Goal: Check status: Check status

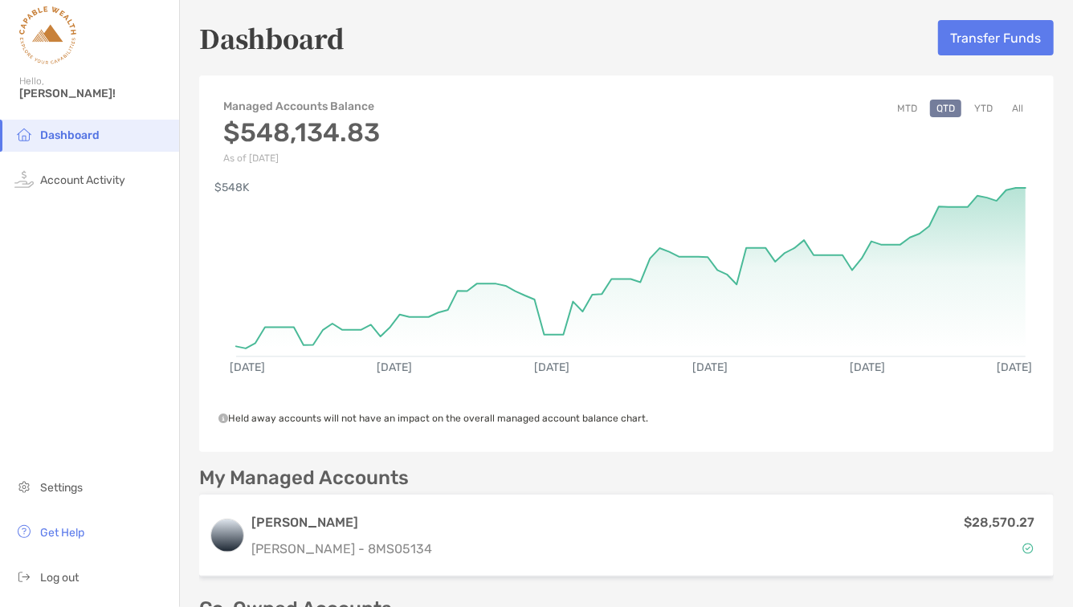
click at [988, 101] on button "YTD" at bounding box center [983, 109] width 31 height 18
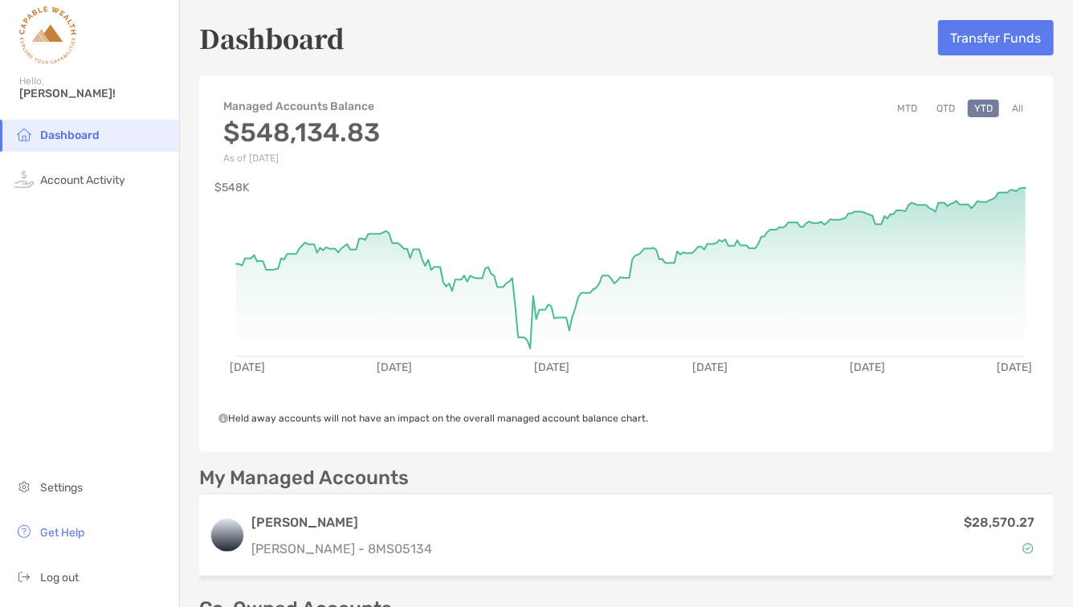
click at [1016, 100] on button "All" at bounding box center [1018, 109] width 24 height 18
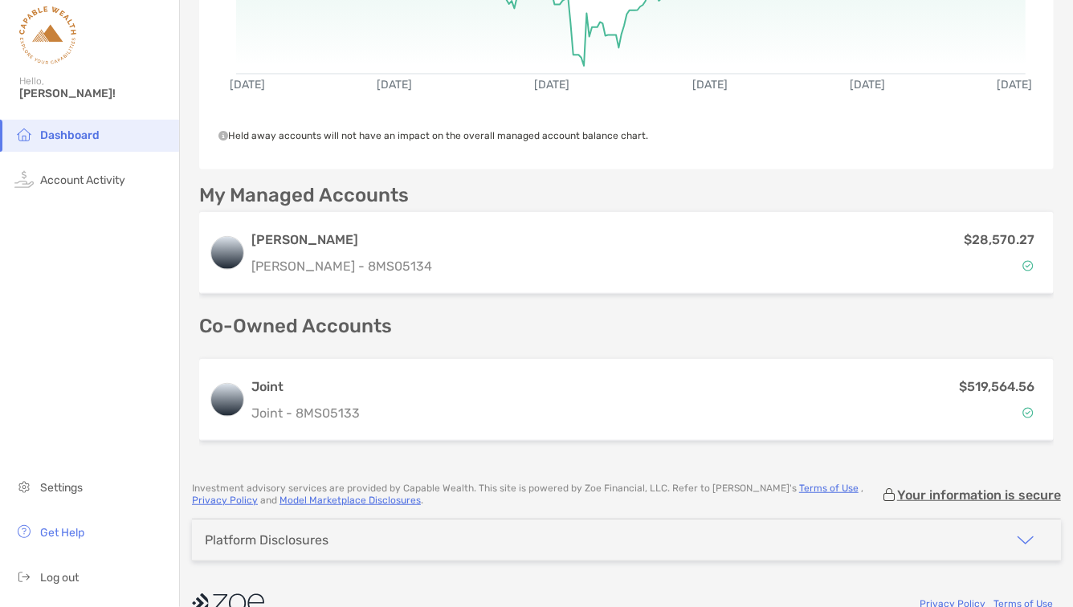
scroll to position [288, 0]
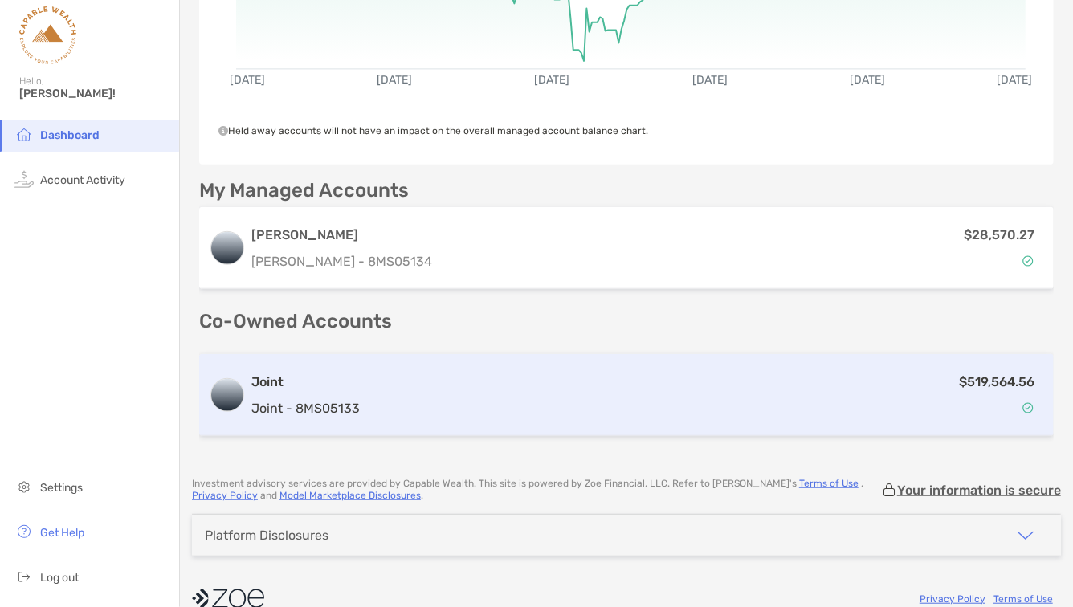
click at [808, 372] on div "$519,564.56" at bounding box center [705, 395] width 678 height 47
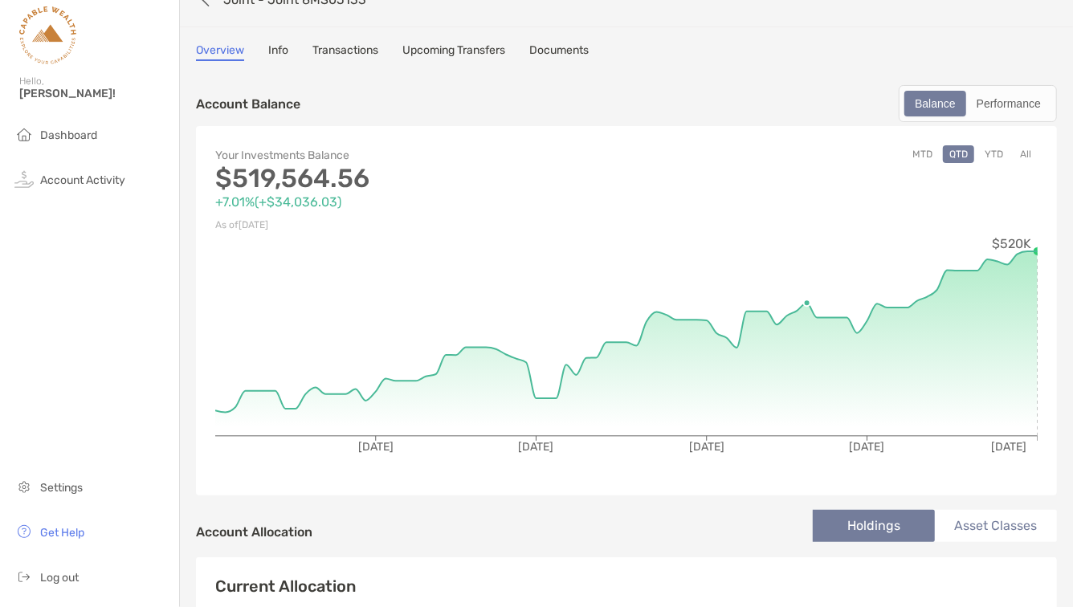
scroll to position [31, 0]
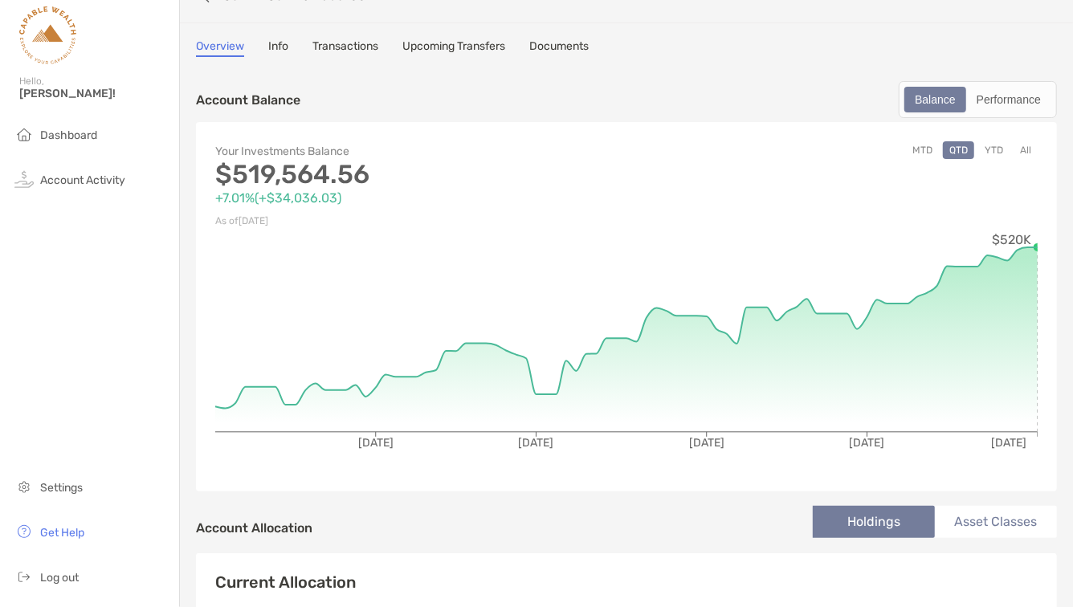
click at [998, 147] on button "YTD" at bounding box center [994, 150] width 31 height 18
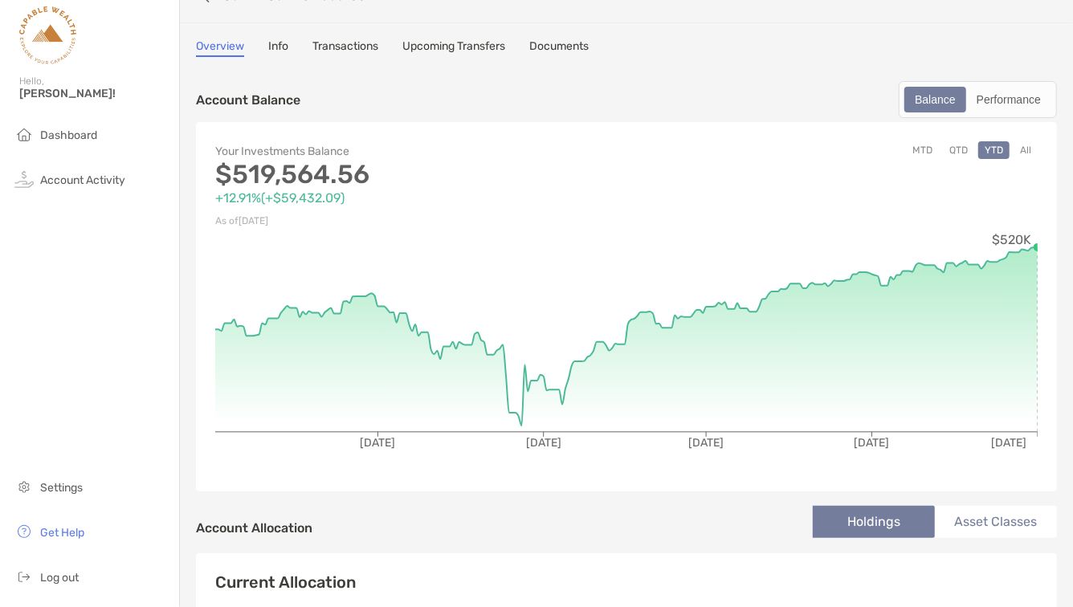
click at [1028, 151] on button "All" at bounding box center [1026, 150] width 24 height 18
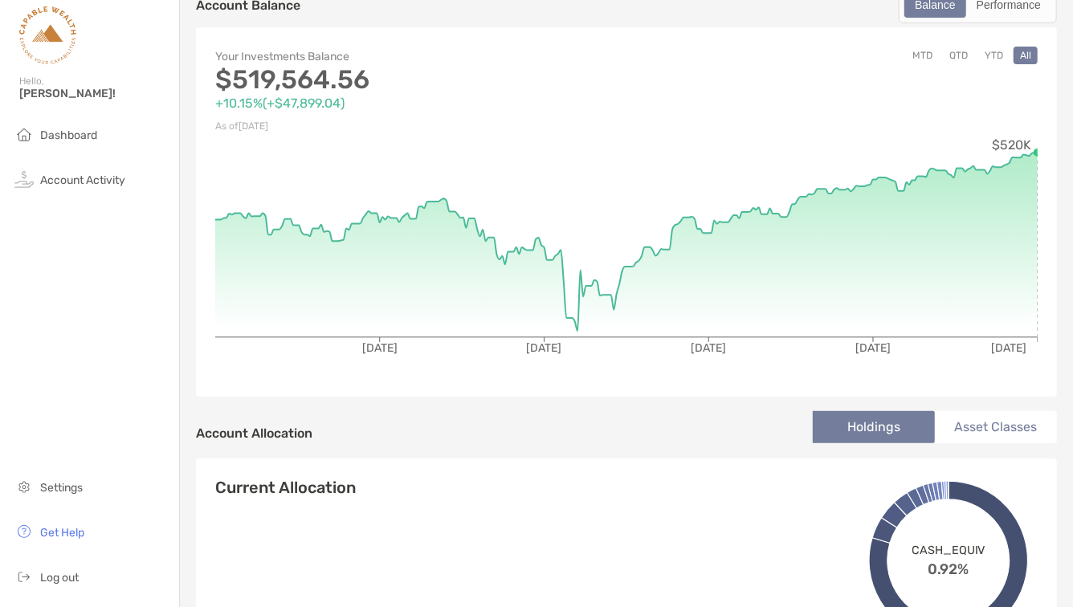
scroll to position [0, 0]
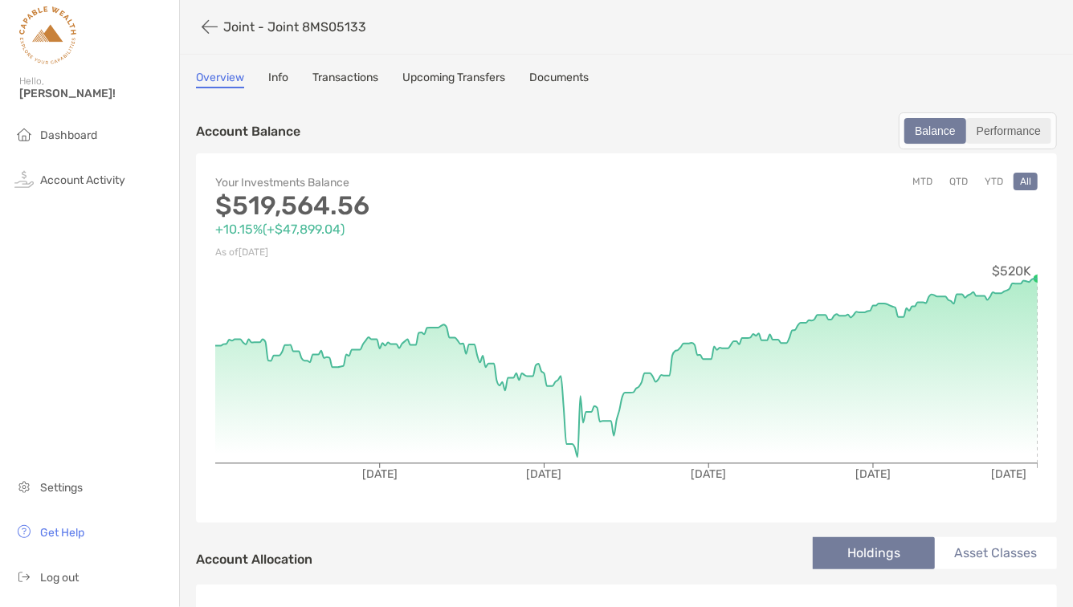
click at [1001, 128] on div "Performance" at bounding box center [1009, 131] width 82 height 22
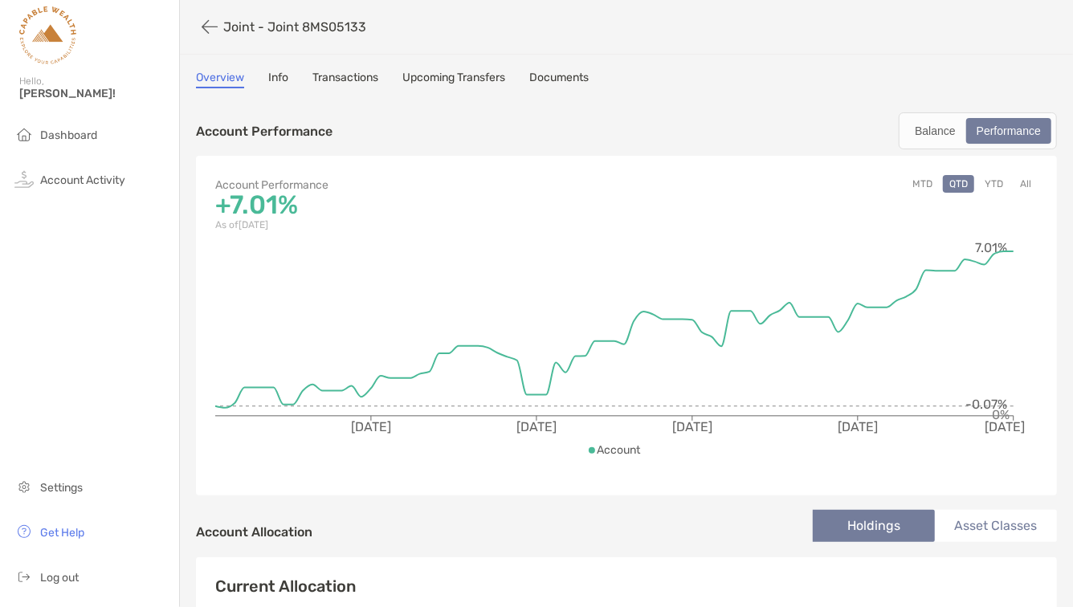
click at [999, 175] on button "YTD" at bounding box center [994, 184] width 31 height 18
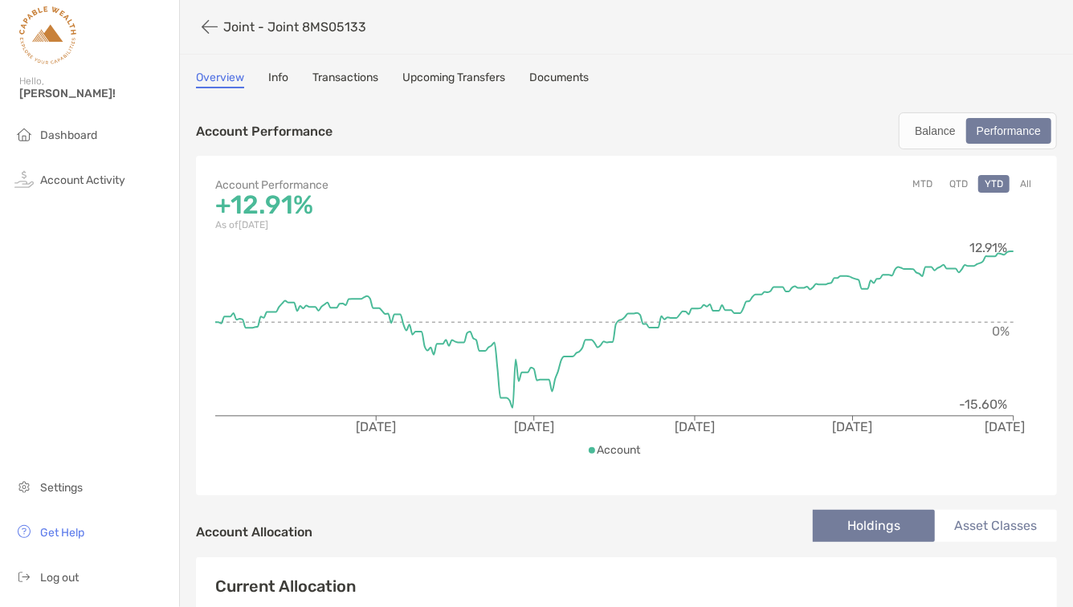
click at [1024, 181] on button "All" at bounding box center [1026, 184] width 24 height 18
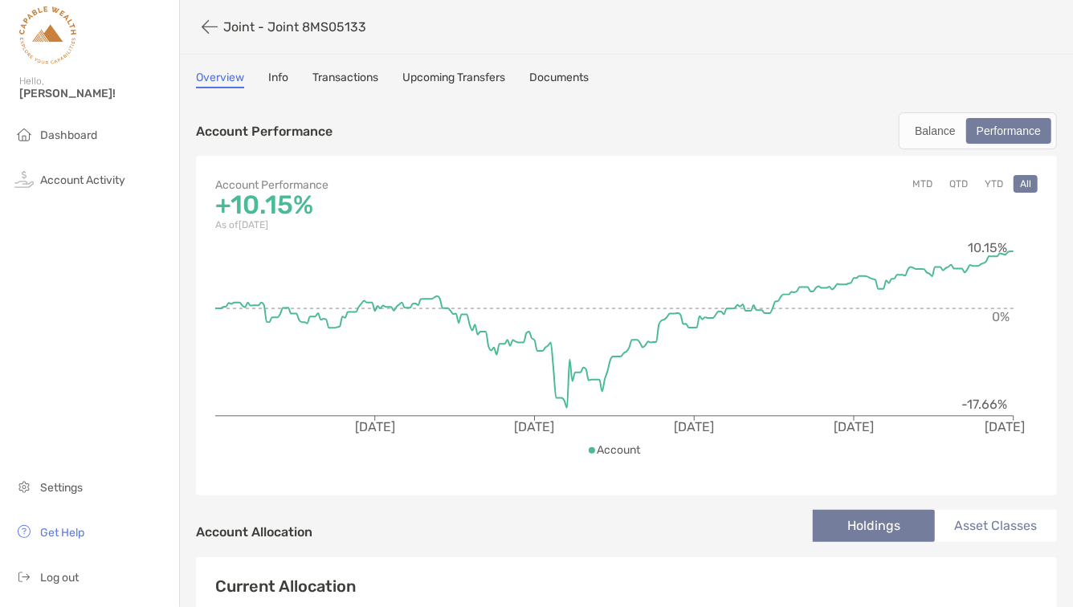
click at [1036, 182] on button "All" at bounding box center [1026, 184] width 24 height 18
click at [209, 27] on button "button" at bounding box center [209, 27] width 27 height 30
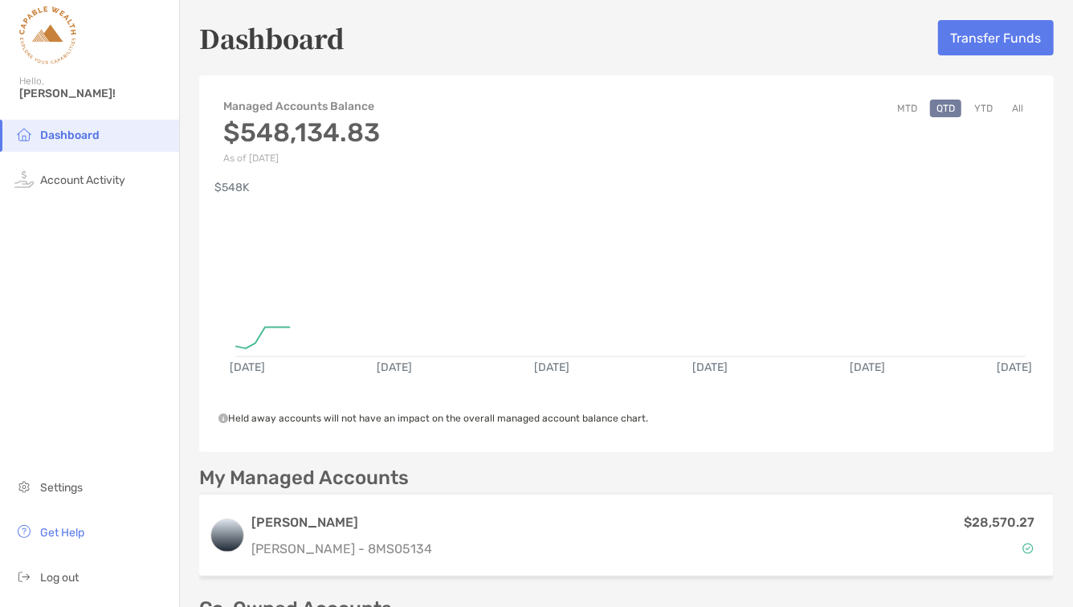
scroll to position [187, 0]
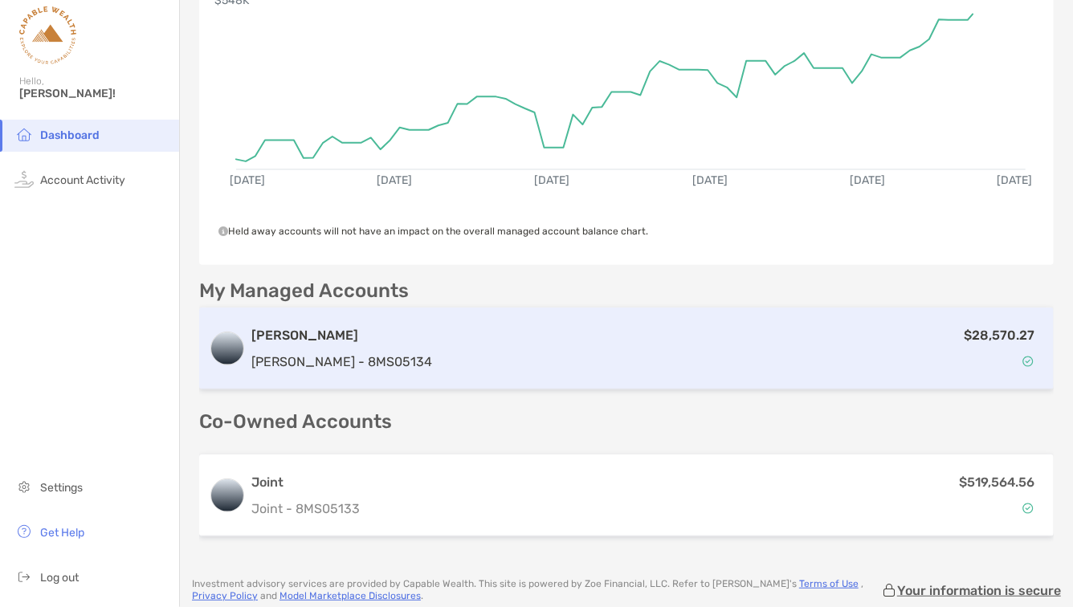
click at [445, 367] on div "$28,570.27" at bounding box center [742, 348] width 606 height 47
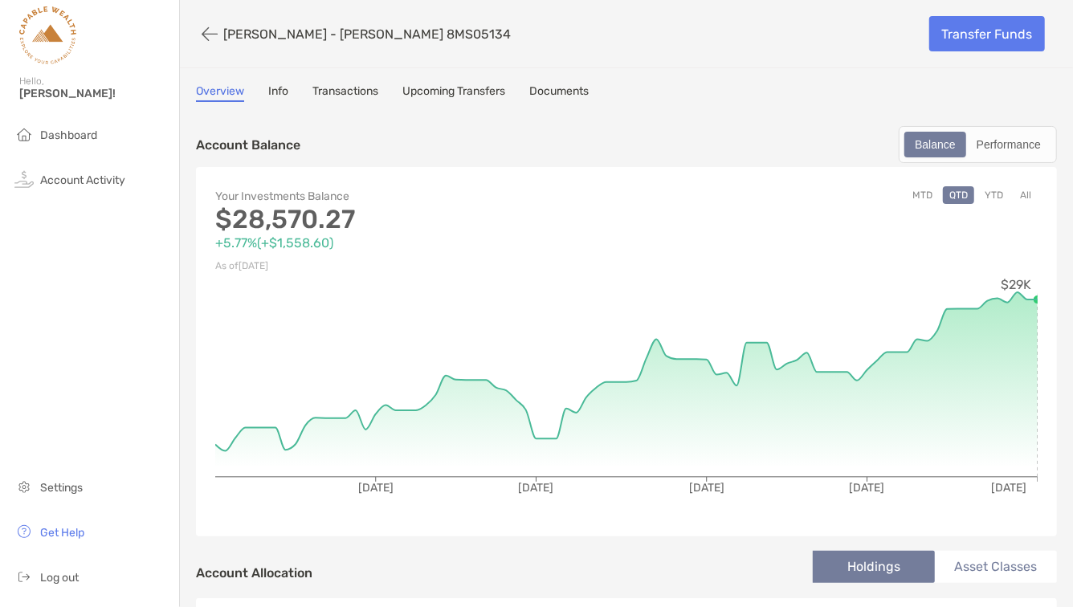
click at [1024, 198] on button "All" at bounding box center [1026, 195] width 24 height 18
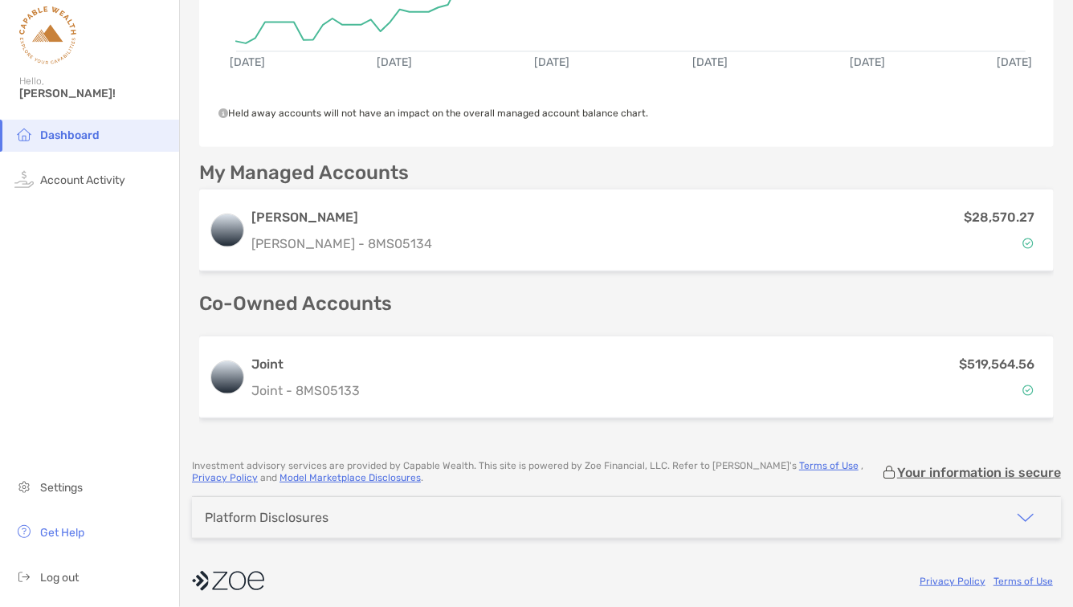
scroll to position [313, 0]
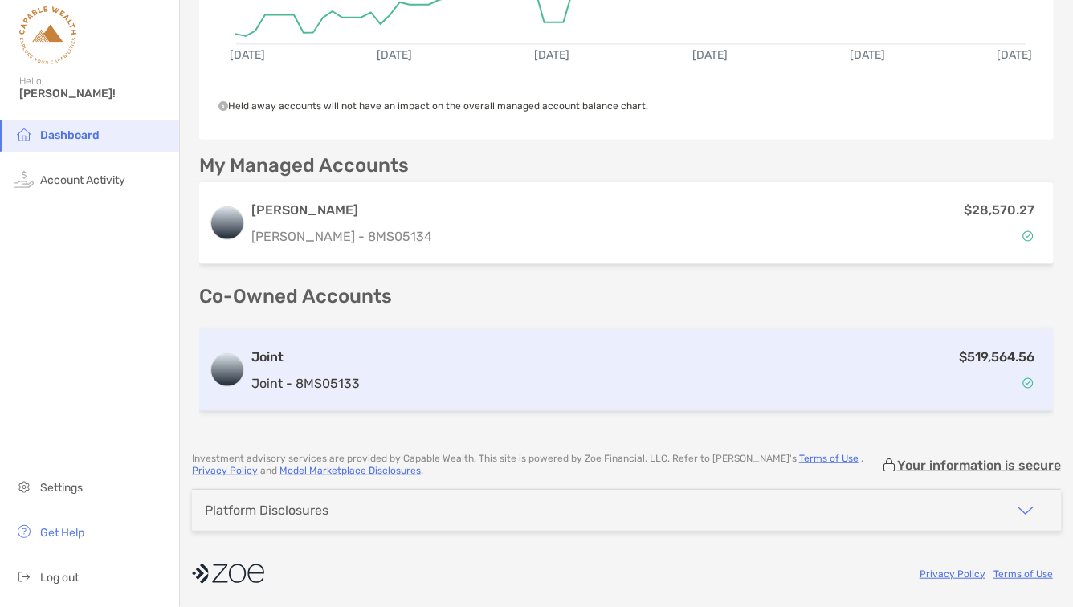
click at [550, 378] on div "$519,564.56" at bounding box center [705, 370] width 678 height 47
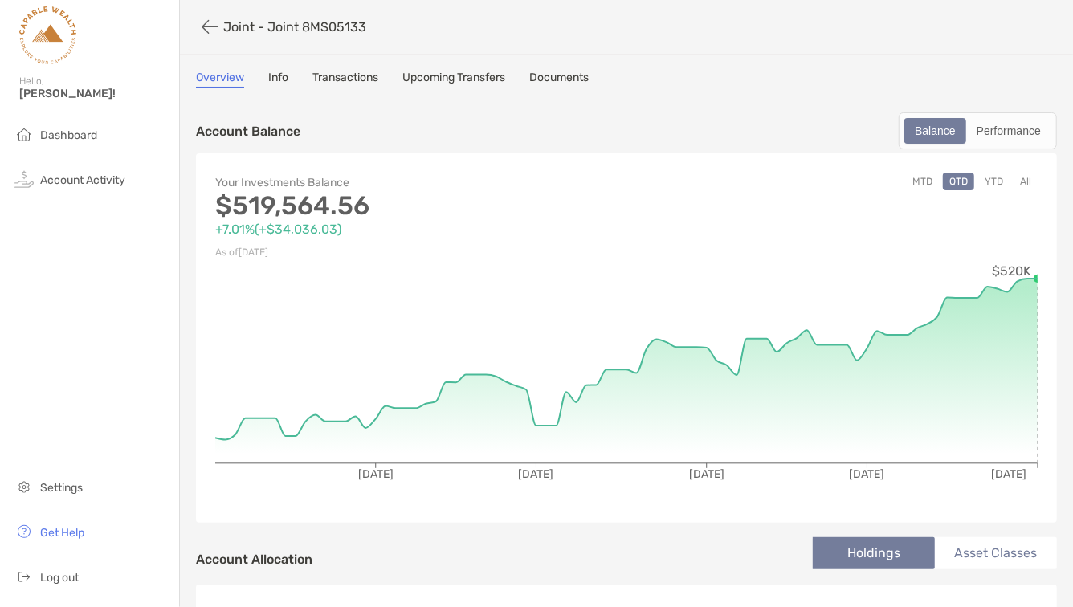
click at [1027, 183] on button "All" at bounding box center [1026, 182] width 24 height 18
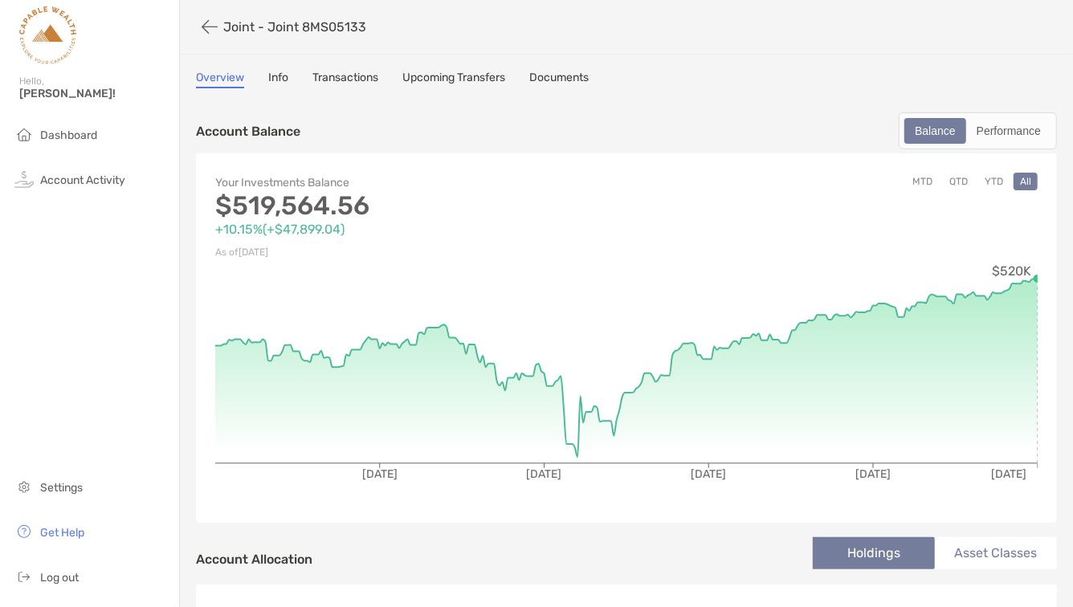
click at [334, 74] on link "Transactions" at bounding box center [346, 80] width 66 height 18
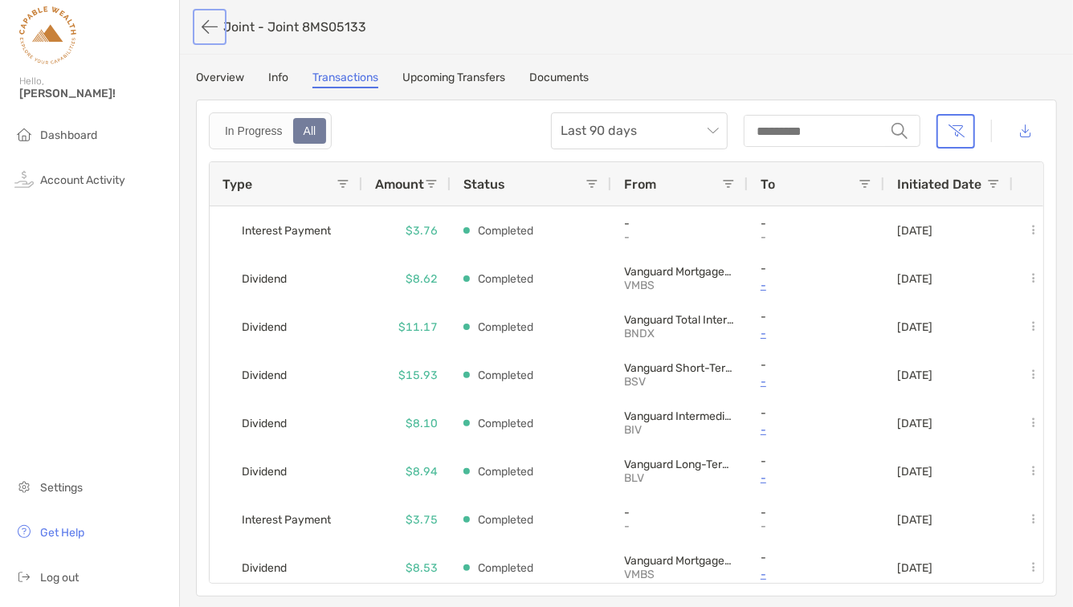
click at [209, 27] on button "button" at bounding box center [209, 27] width 27 height 30
click at [208, 27] on button "button" at bounding box center [209, 27] width 27 height 30
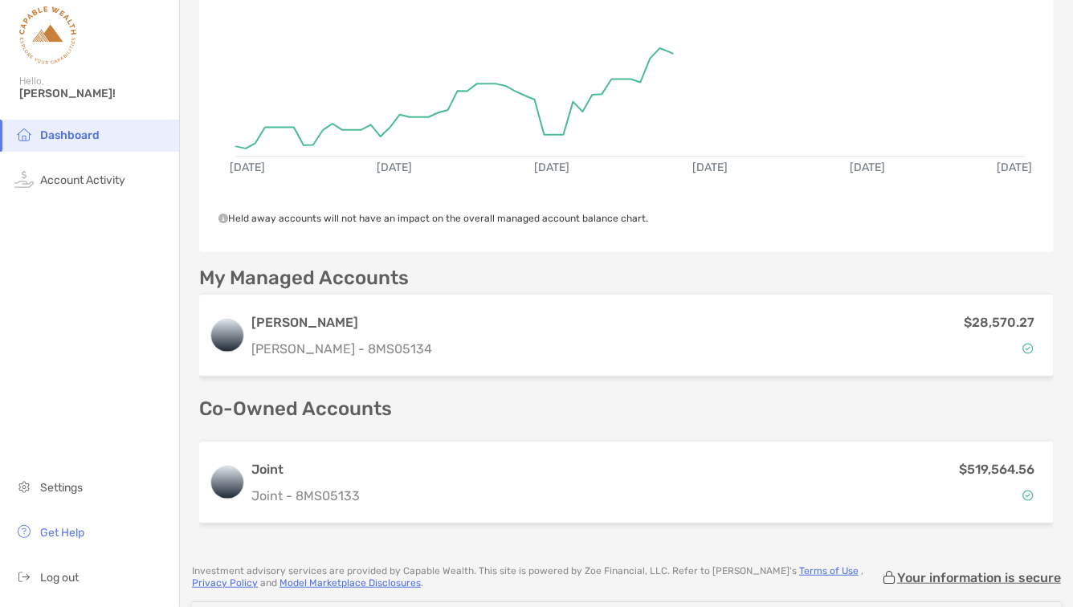
scroll to position [211, 0]
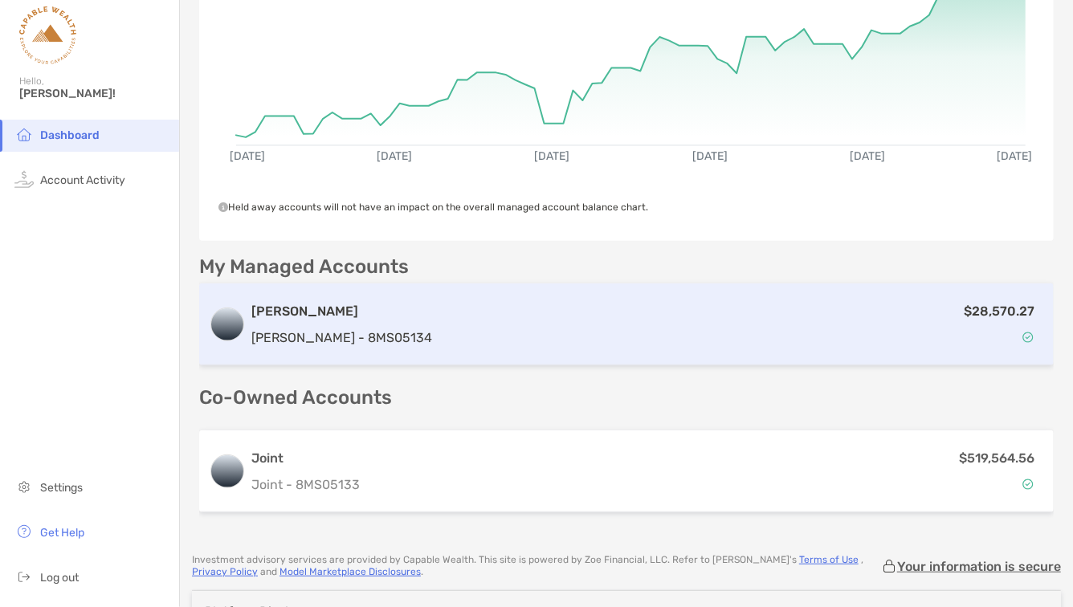
click at [533, 330] on div "$28,570.27" at bounding box center [742, 324] width 606 height 47
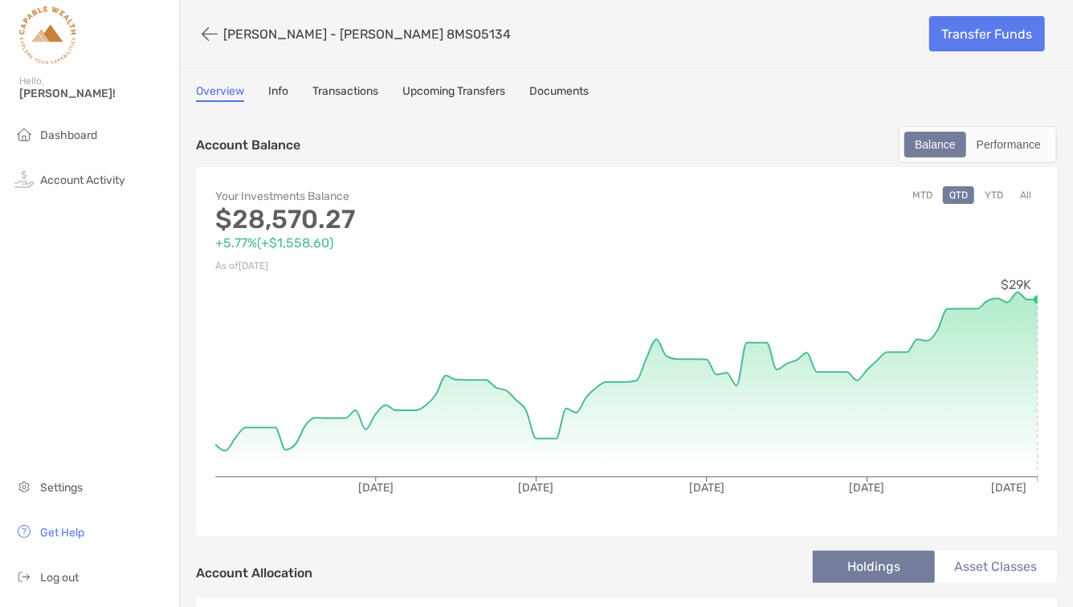
click at [1031, 194] on button "All" at bounding box center [1026, 195] width 24 height 18
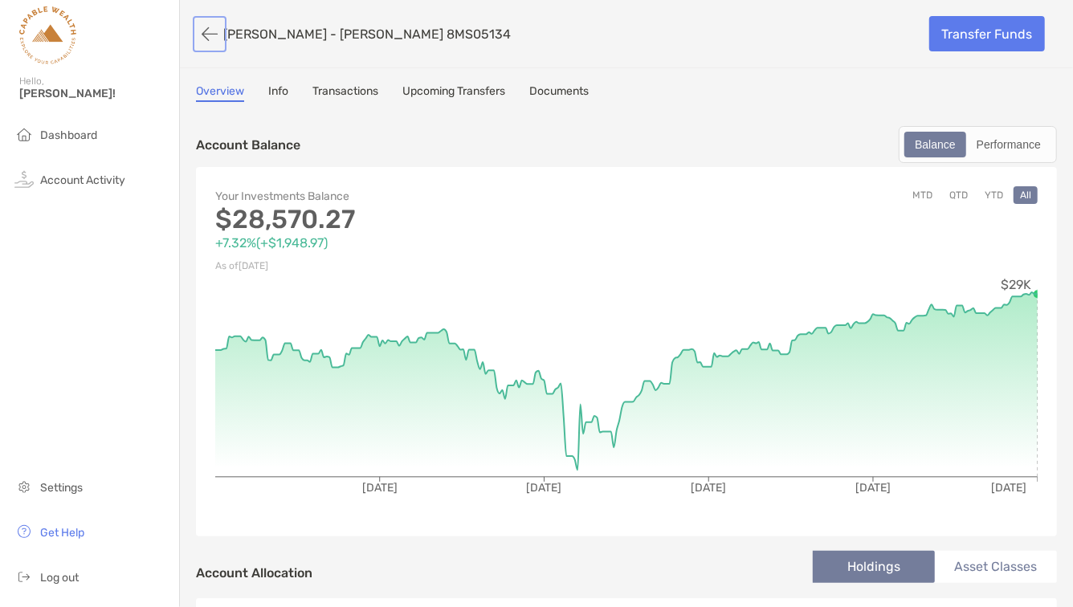
click at [205, 27] on button "button" at bounding box center [209, 34] width 27 height 30
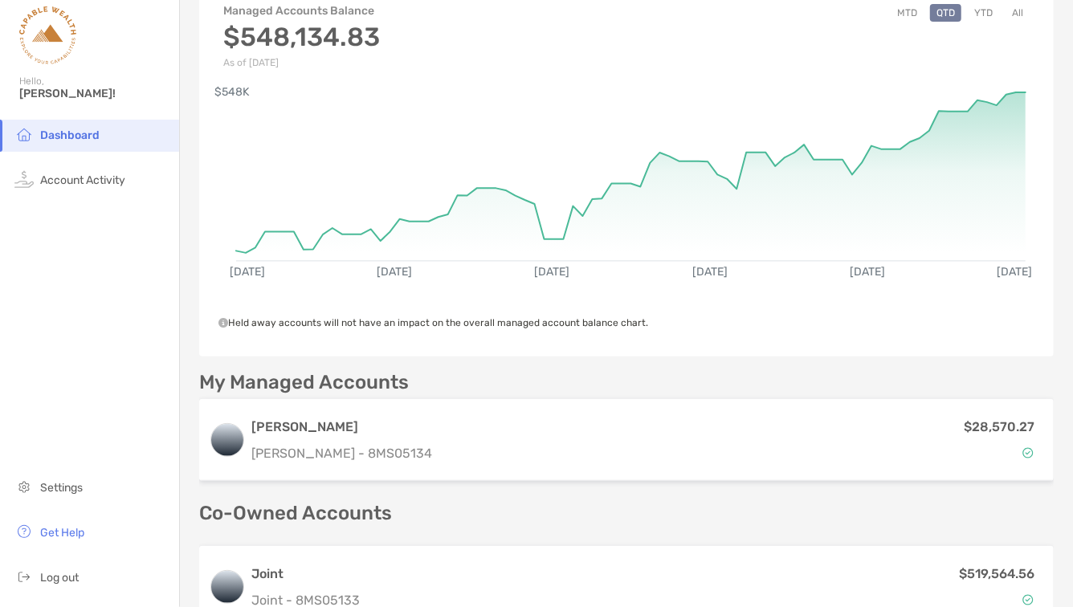
scroll to position [60, 0]
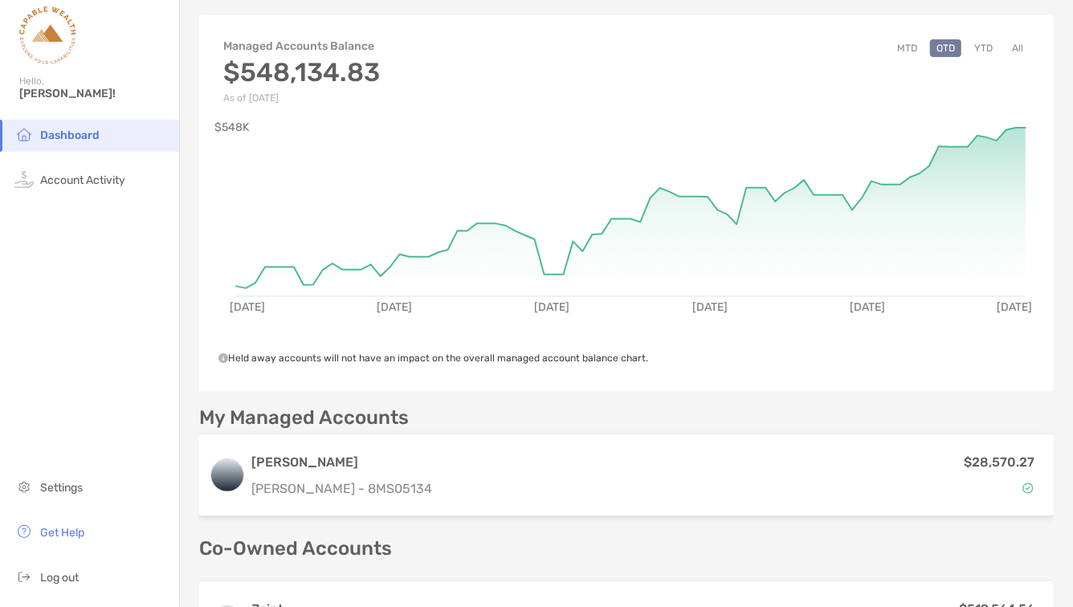
click at [1017, 45] on button "All" at bounding box center [1018, 48] width 24 height 18
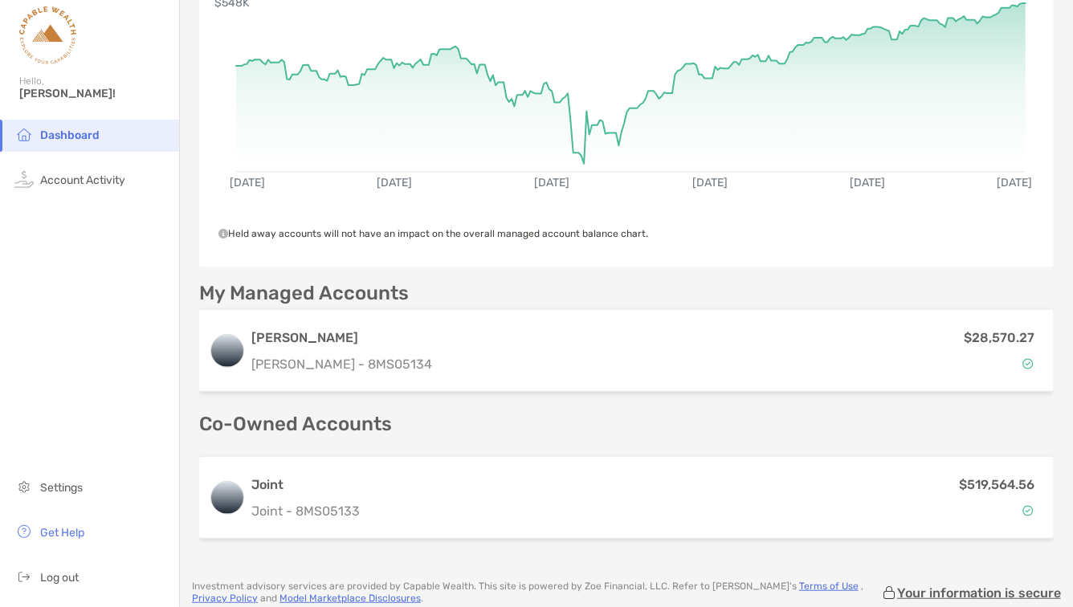
scroll to position [226, 0]
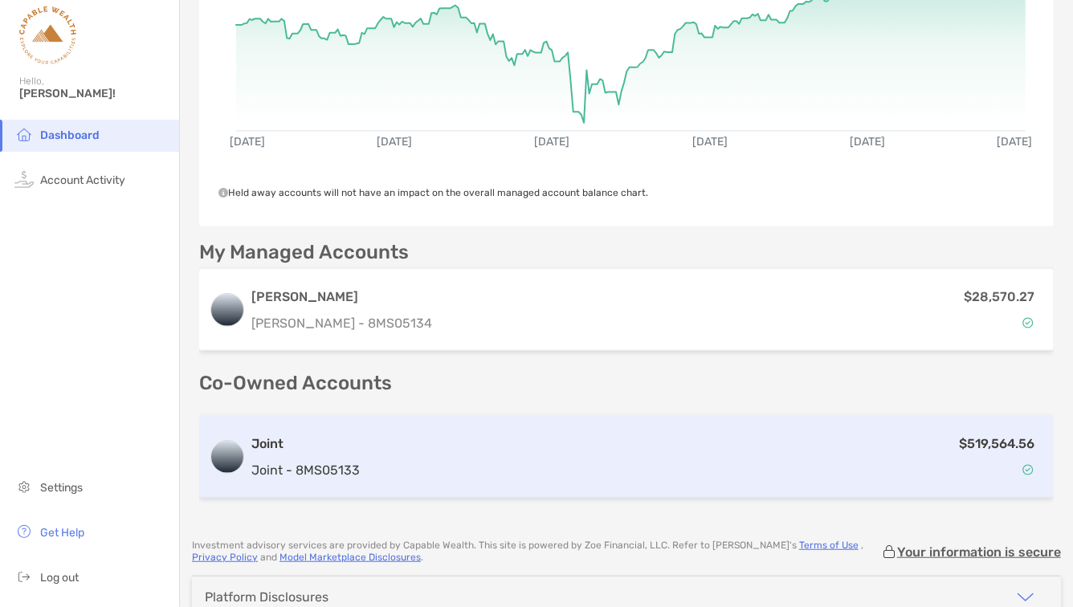
click at [910, 452] on div "$519,564.56" at bounding box center [705, 457] width 678 height 47
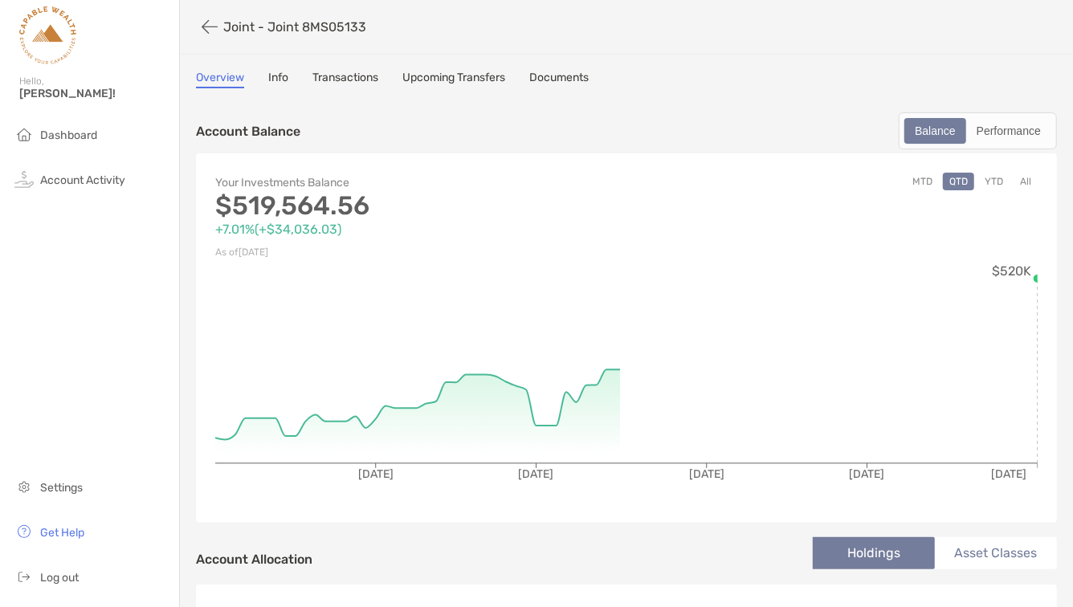
click at [1028, 180] on button "All" at bounding box center [1026, 182] width 24 height 18
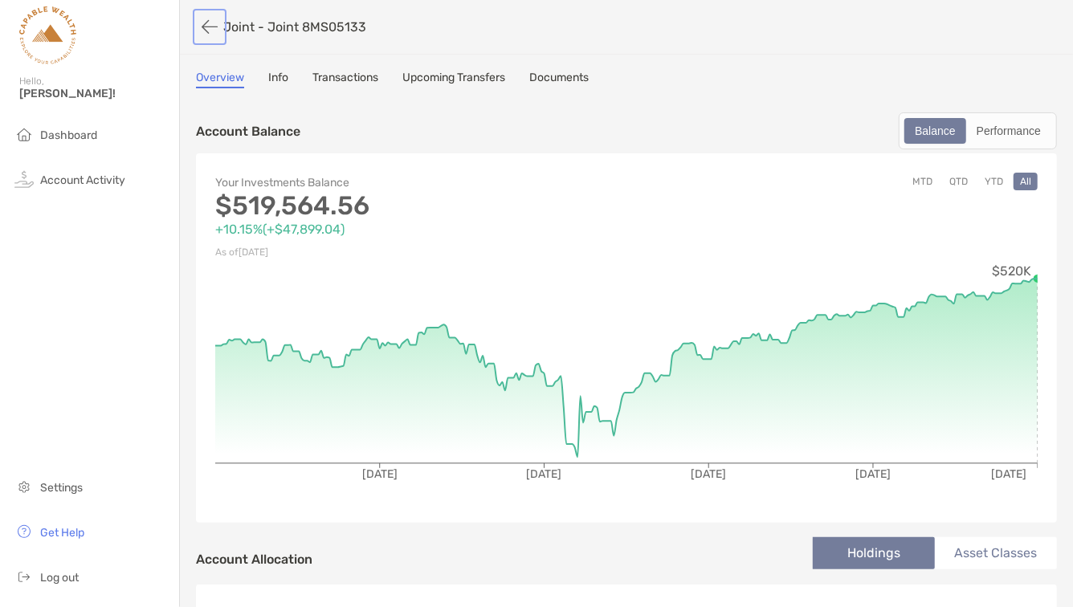
click at [209, 23] on button "button" at bounding box center [209, 27] width 27 height 30
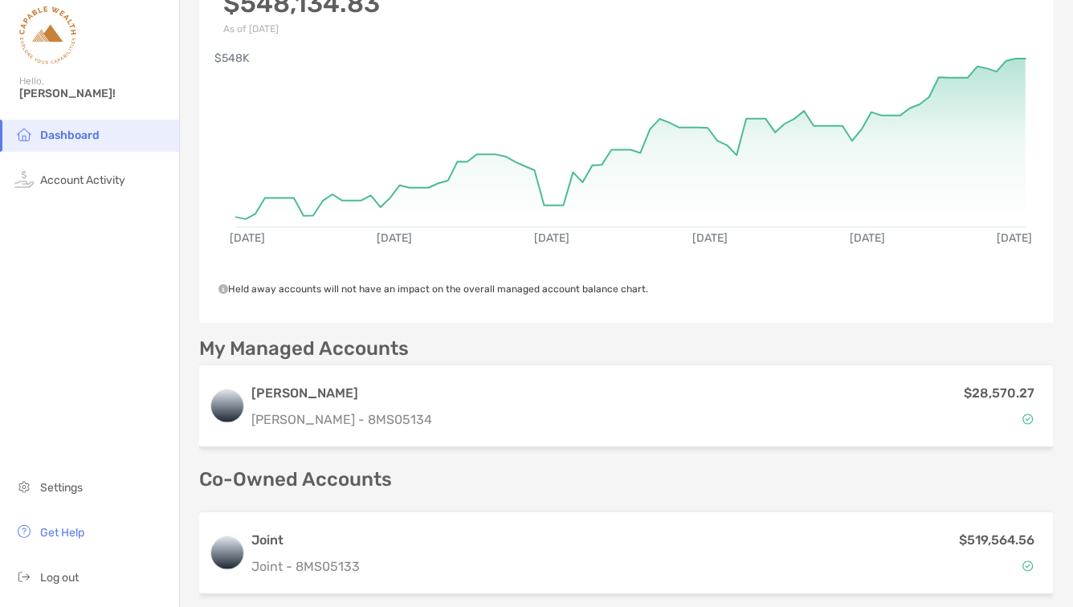
scroll to position [158, 0]
